Goal: Find specific page/section: Find specific page/section

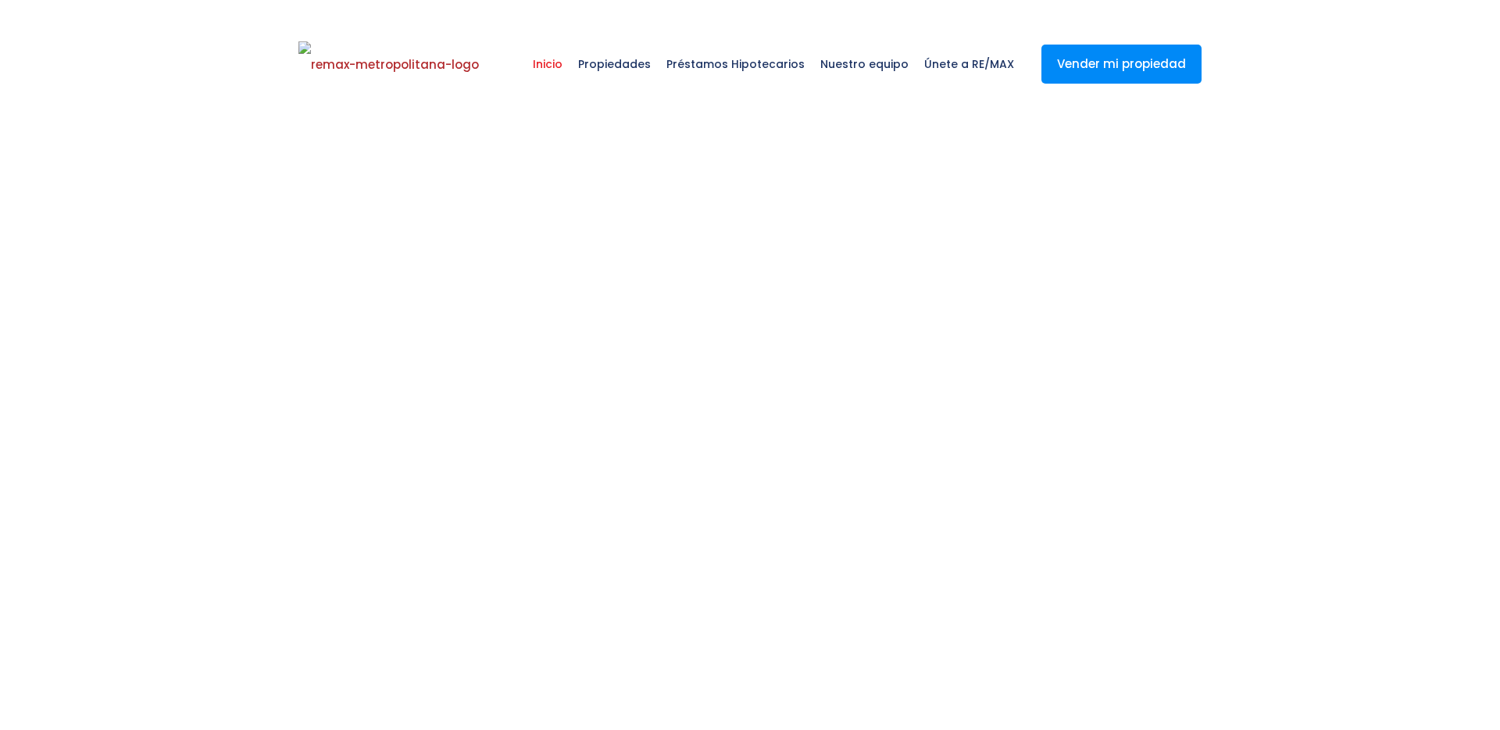
select select
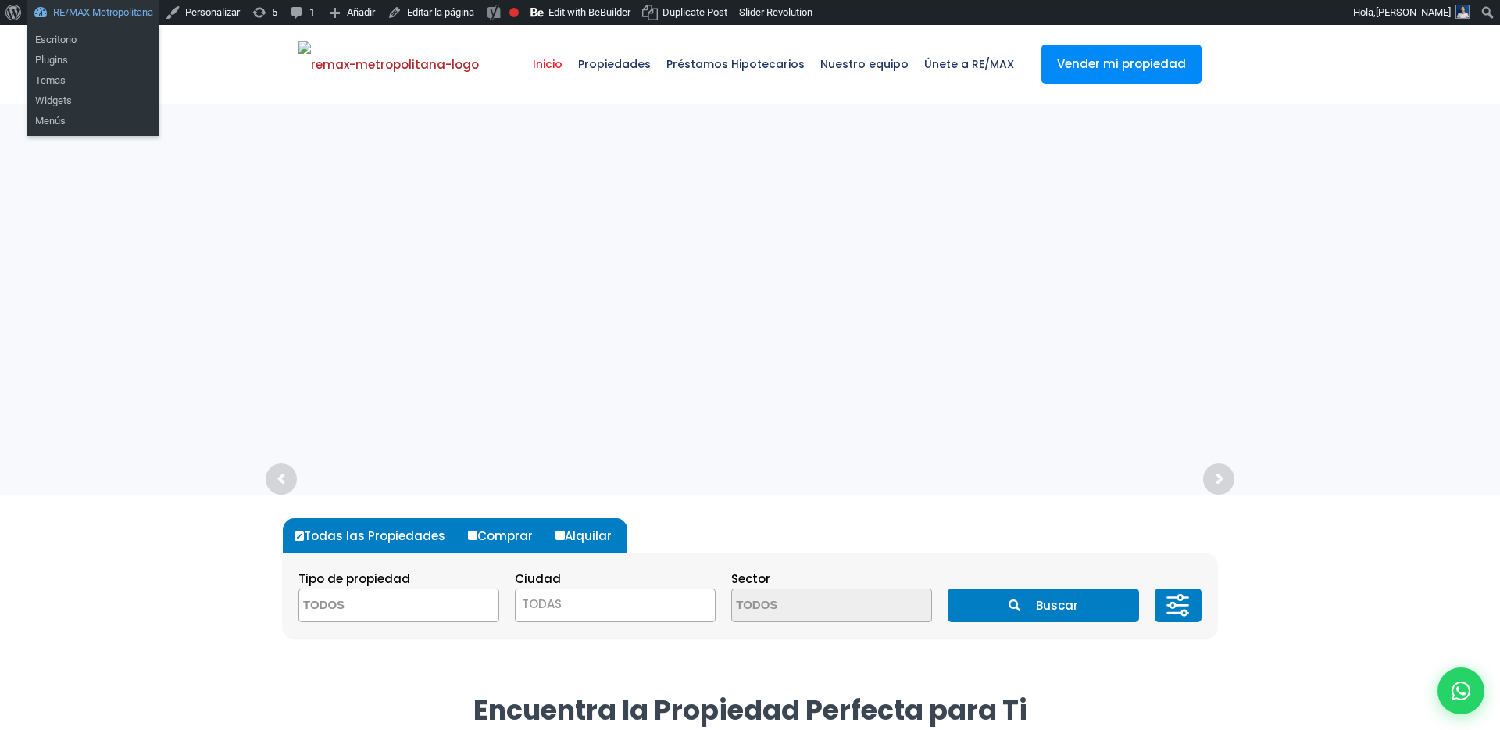
click at [98, 9] on link "RE/MAX Metropolitana" at bounding box center [93, 12] width 132 height 25
